Goal: Check status: Check status

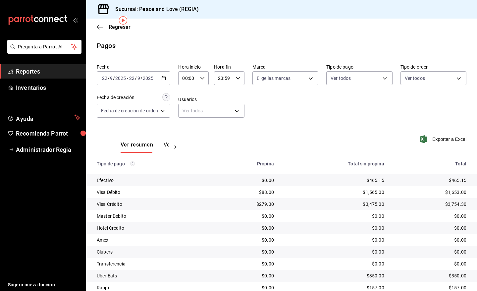
scroll to position [25, 0]
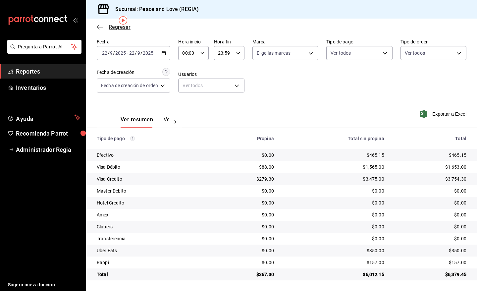
click at [121, 26] on span "Regresar" at bounding box center [120, 27] width 22 height 6
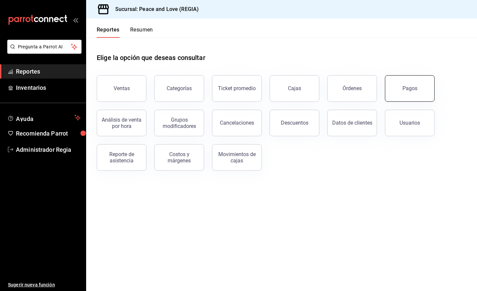
click at [396, 83] on button "Pagos" at bounding box center [410, 88] width 50 height 27
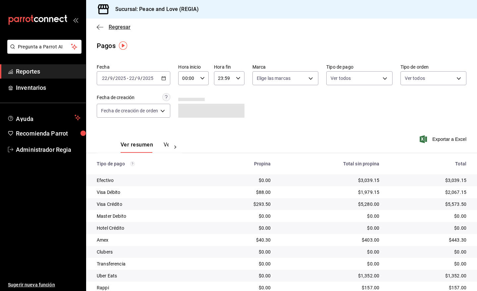
click at [128, 27] on span "Regresar" at bounding box center [120, 27] width 22 height 6
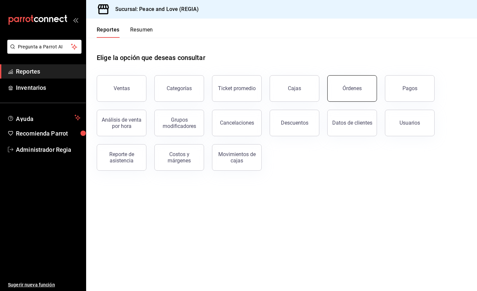
click at [342, 88] on button "Órdenes" at bounding box center [353, 88] width 50 height 27
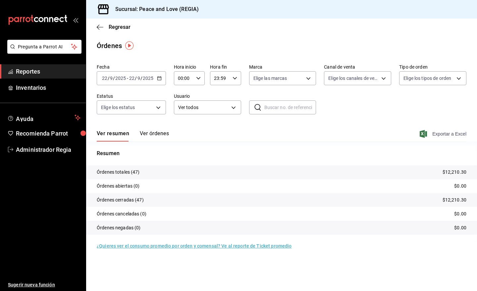
click at [457, 133] on span "Exportar a Excel" at bounding box center [443, 134] width 45 height 8
click at [383, 76] on body "Pregunta a Parrot AI Reportes Inventarios Ayuda Recomienda Parrot Administrador…" at bounding box center [238, 145] width 477 height 291
click at [330, 138] on input "checkbox" at bounding box center [332, 141] width 6 height 6
checkbox input "true"
type input "UBER_EATS"
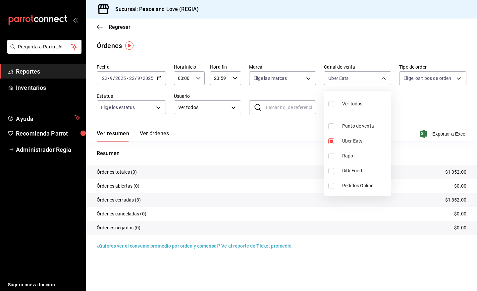
click at [331, 139] on input "checkbox" at bounding box center [332, 141] width 6 height 6
checkbox input "false"
click at [332, 155] on input "checkbox" at bounding box center [332, 156] width 6 height 6
checkbox input "true"
type input "RAPPI"
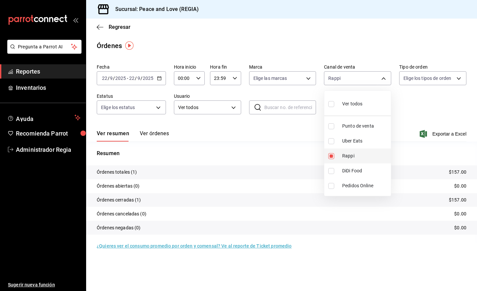
click at [332, 155] on input "checkbox" at bounding box center [332, 156] width 6 height 6
checkbox input "false"
click at [118, 26] on div at bounding box center [238, 145] width 477 height 291
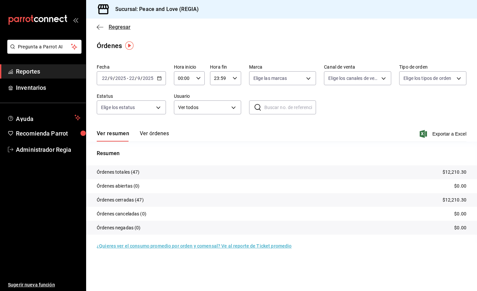
click at [125, 27] on span "Regresar" at bounding box center [120, 27] width 22 height 6
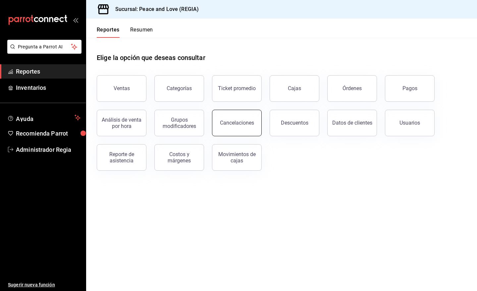
click at [221, 120] on div "Cancelaciones" at bounding box center [237, 123] width 34 height 6
